Goal: Information Seeking & Learning: Check status

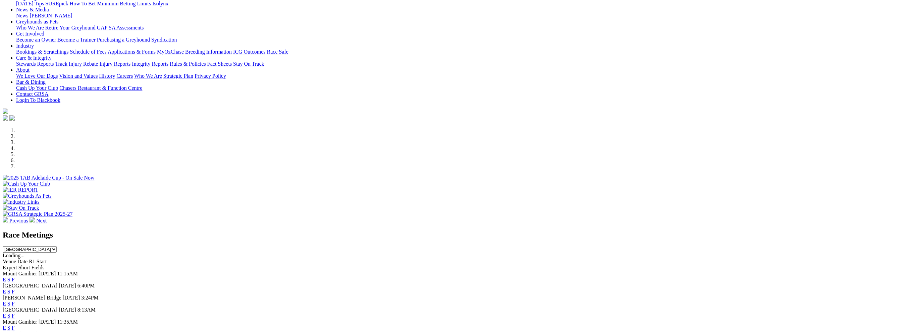
scroll to position [134, 0]
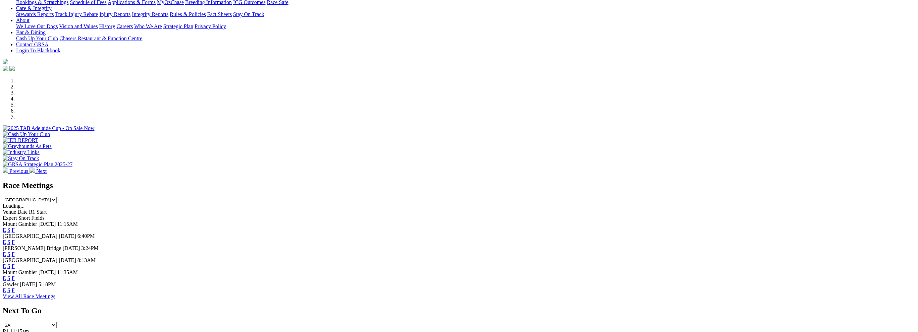
click at [15, 276] on link "F" at bounding box center [13, 279] width 3 height 6
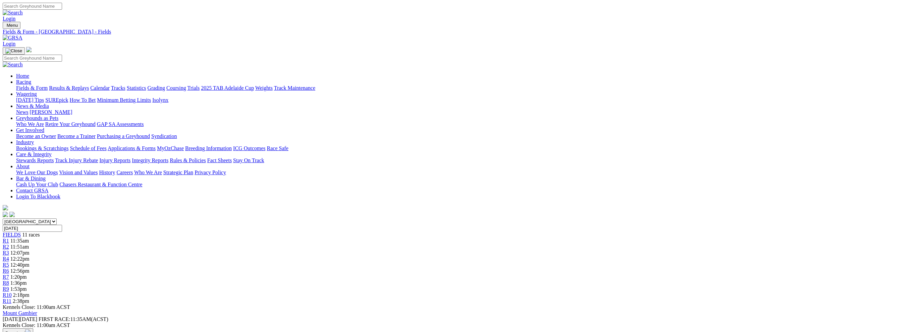
click at [89, 85] on link "Results & Replays" at bounding box center [69, 88] width 40 height 6
